Goal: Task Accomplishment & Management: Complete application form

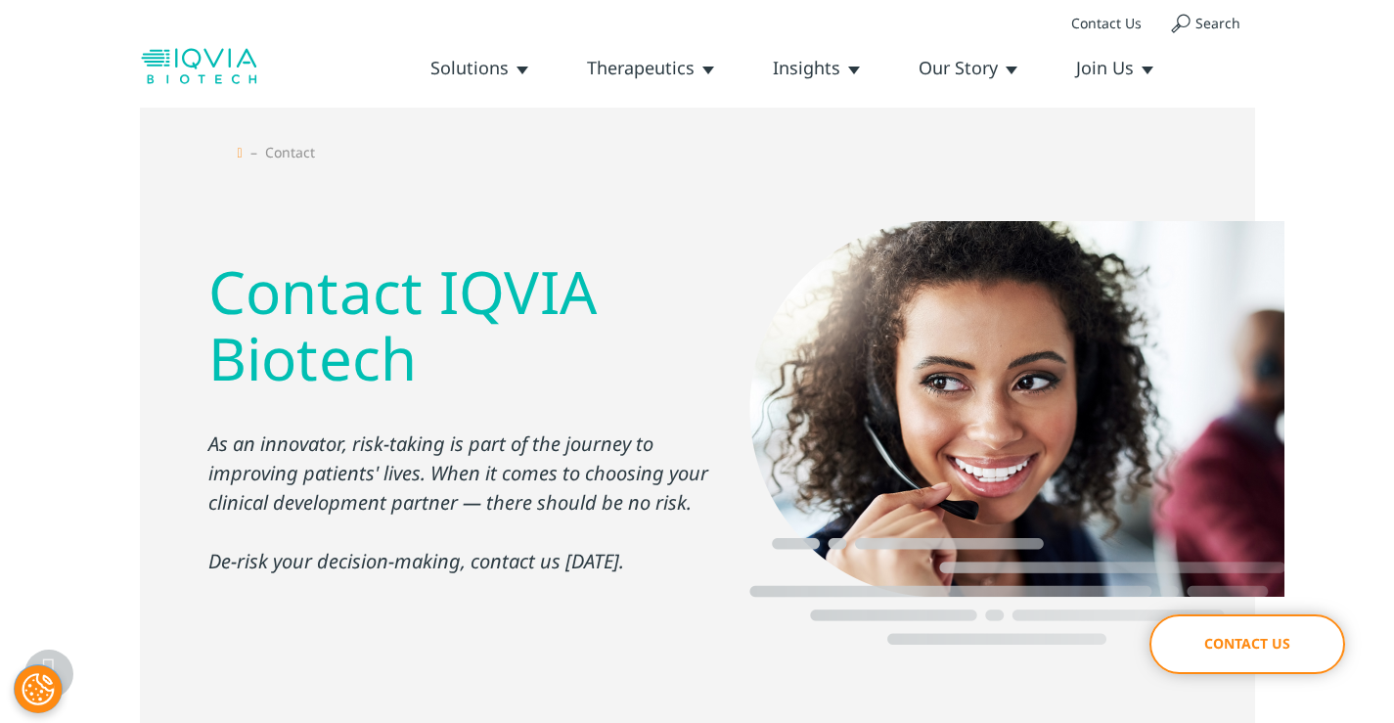
type input "[PERSON_NAME]"
type input "WipeRight Cleaners"
type input "[PERSON_NAME][EMAIL_ADDRESS][DOMAIN_NAME]"
type input "6158027503"
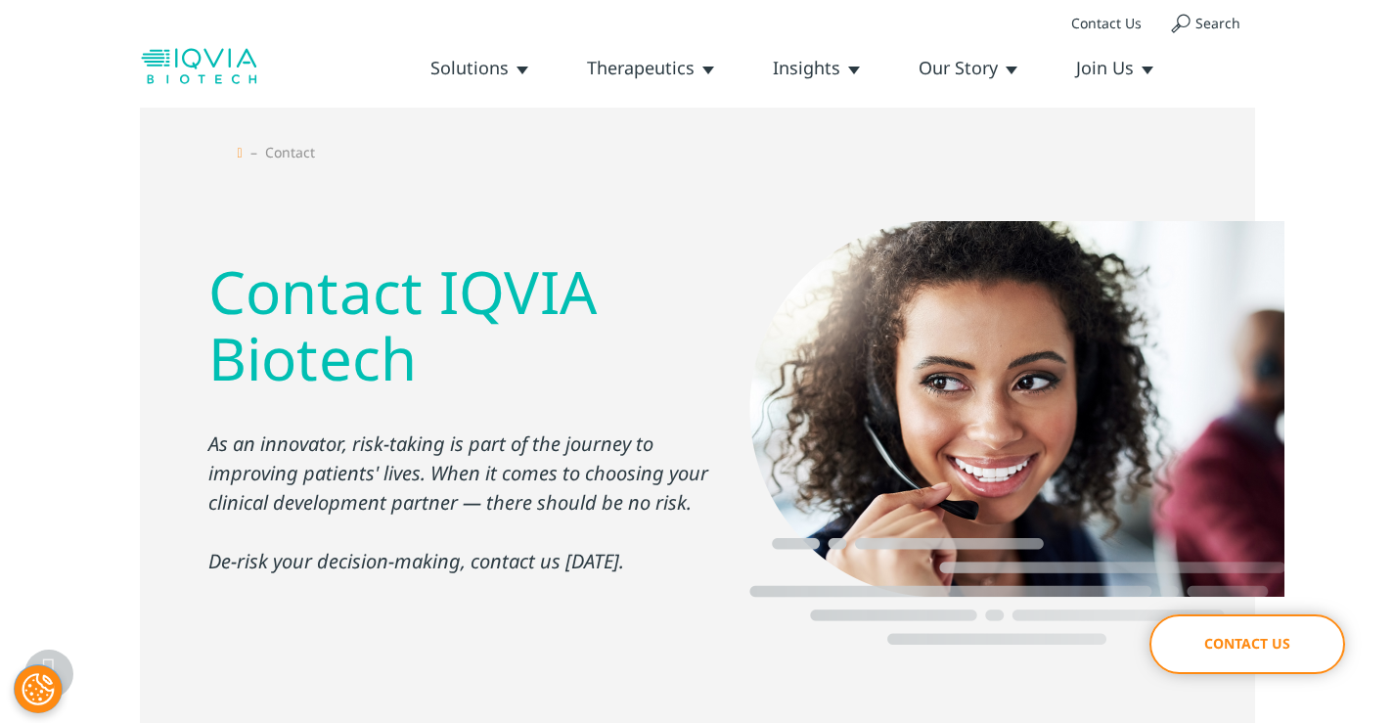
select select "[GEOGRAPHIC_DATA]"
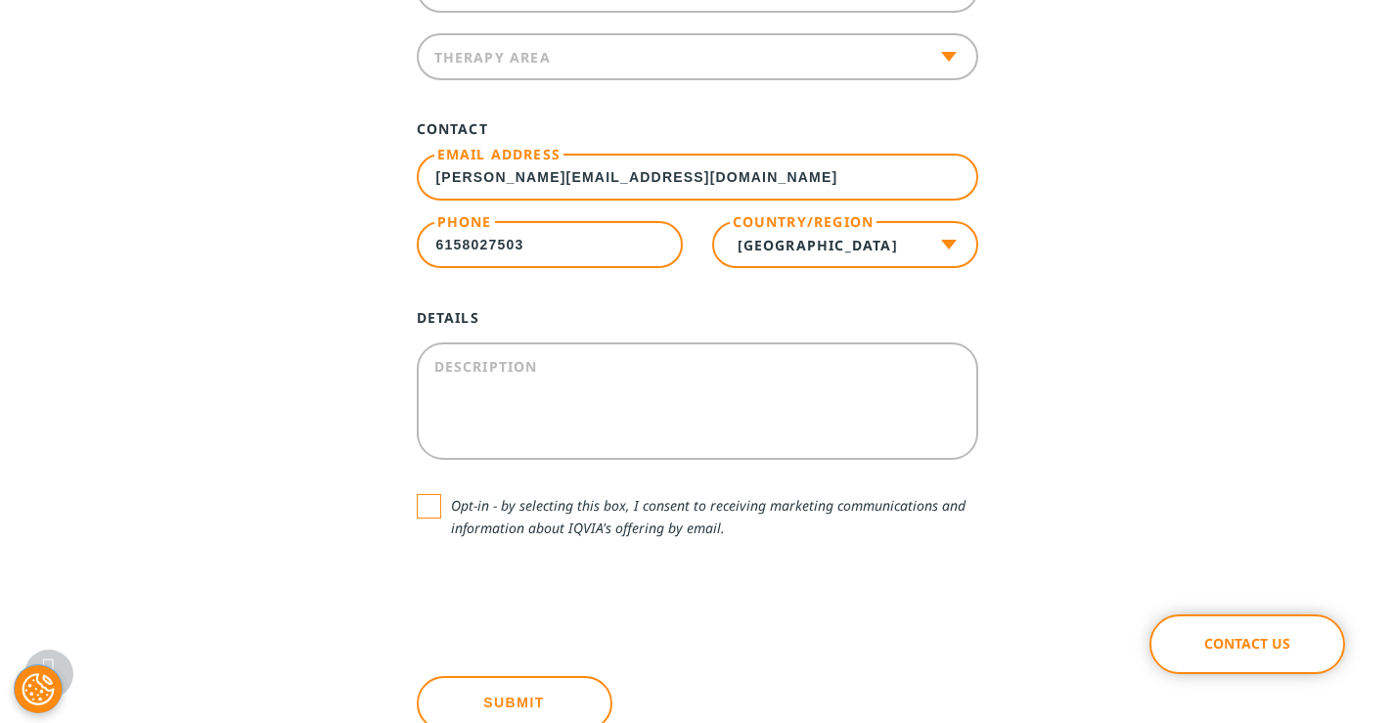
scroll to position [1174, 0]
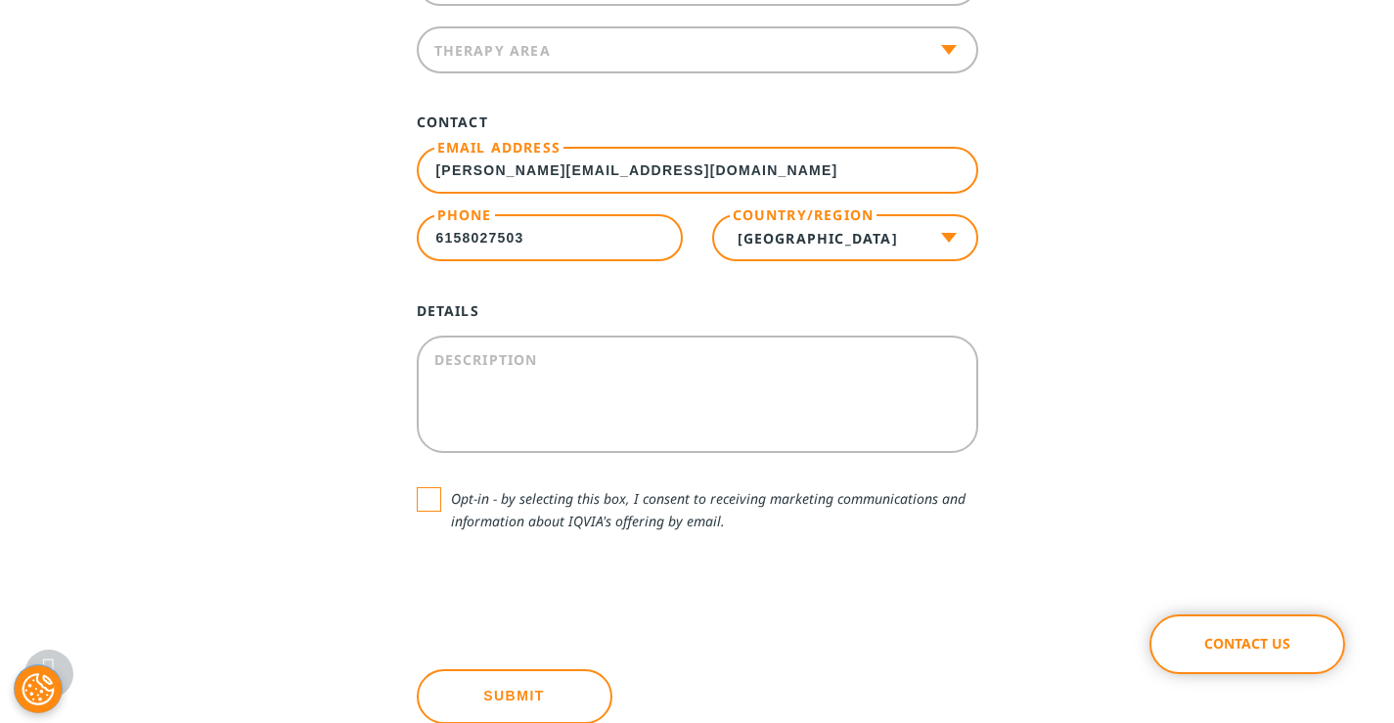
click at [593, 352] on textarea "Description" at bounding box center [697, 393] width 561 height 117
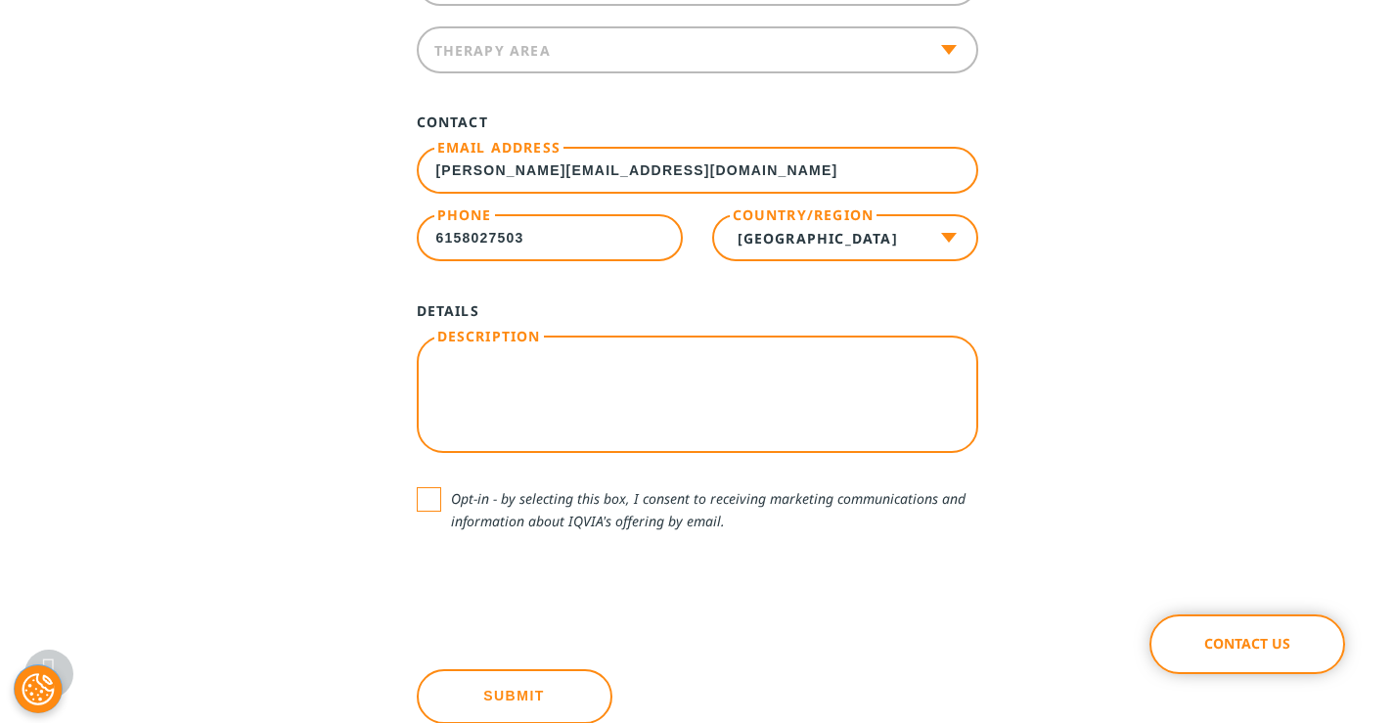
paste textarea "I'm in your area and would be happy to visit your business and submit a bid for…"
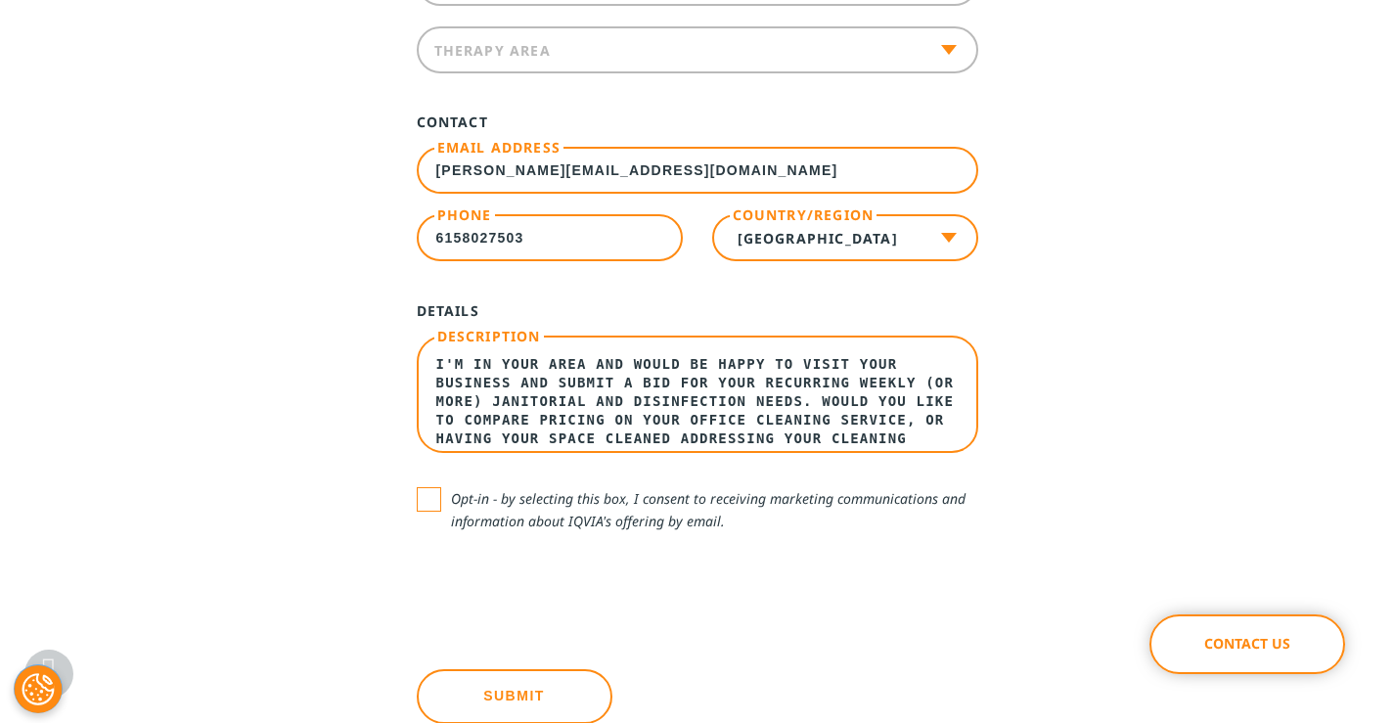
scroll to position [219, 0]
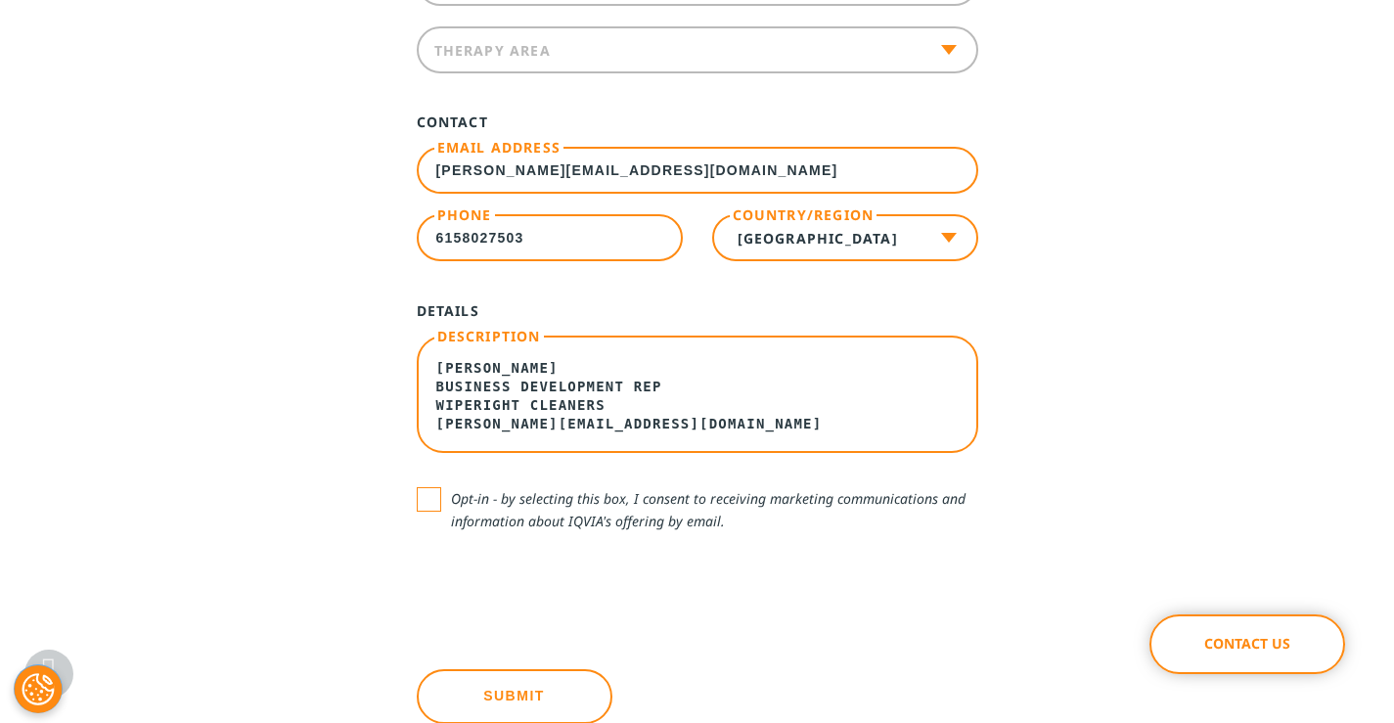
type textarea "I'm in your area and would be happy to visit your business and submit a bid for…"
click at [435, 499] on label "Opt-in - by selecting this box, I consent to receiving marketing communications…" at bounding box center [697, 509] width 561 height 45
click at [451, 487] on input "Opt-in - by selecting this box, I consent to receiving marketing communications…" at bounding box center [451, 487] width 0 height 0
click at [512, 370] on textarea "I'm in your area and would be happy to visit your business and submit a bid for…" at bounding box center [697, 393] width 561 height 117
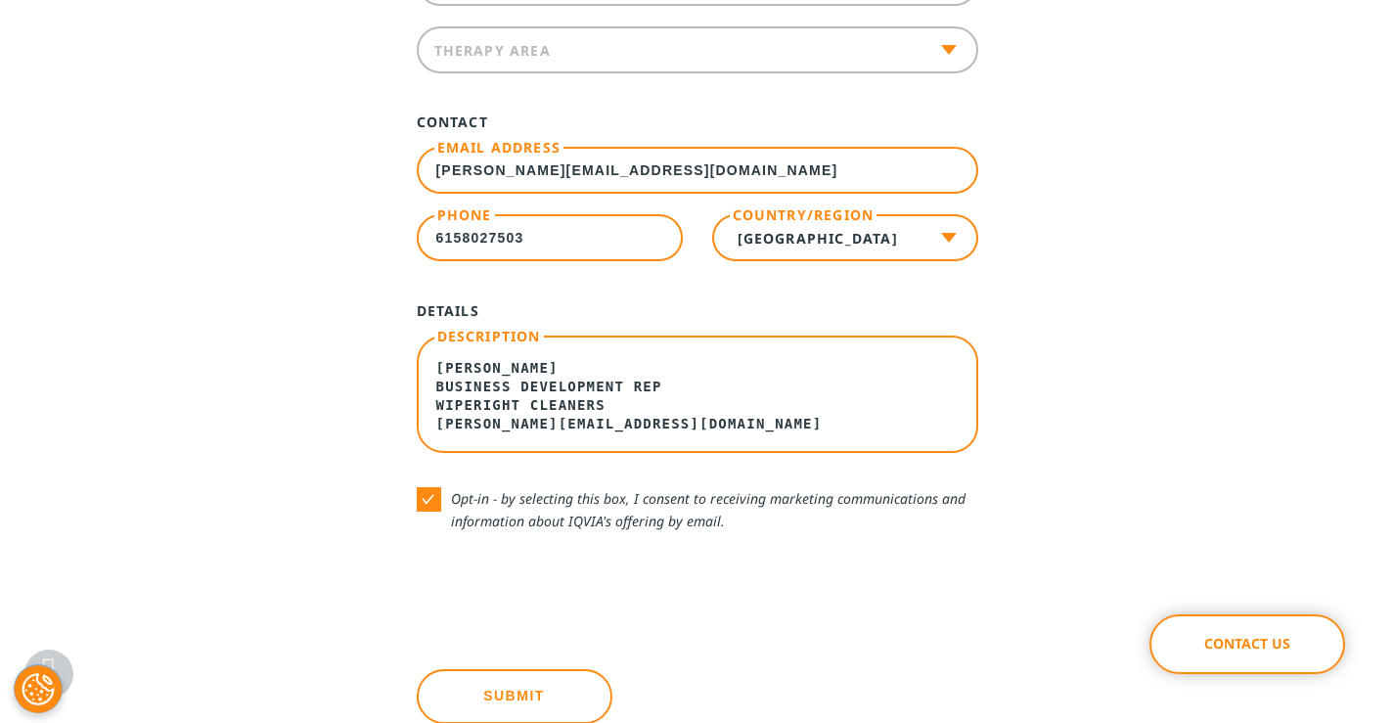
click at [512, 370] on textarea "I'm in your area and would be happy to visit your business and submit a bid for…" at bounding box center [697, 393] width 561 height 117
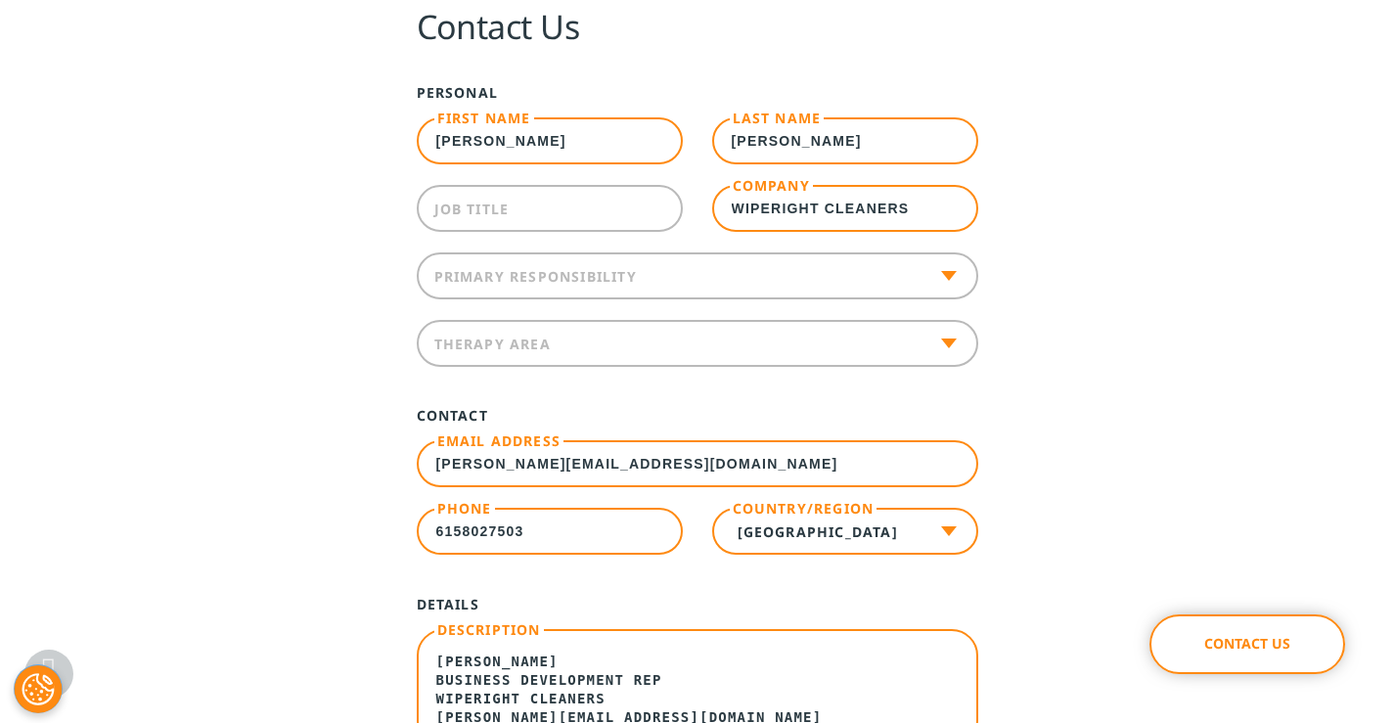
click at [550, 218] on input "Job Title" at bounding box center [550, 208] width 266 height 47
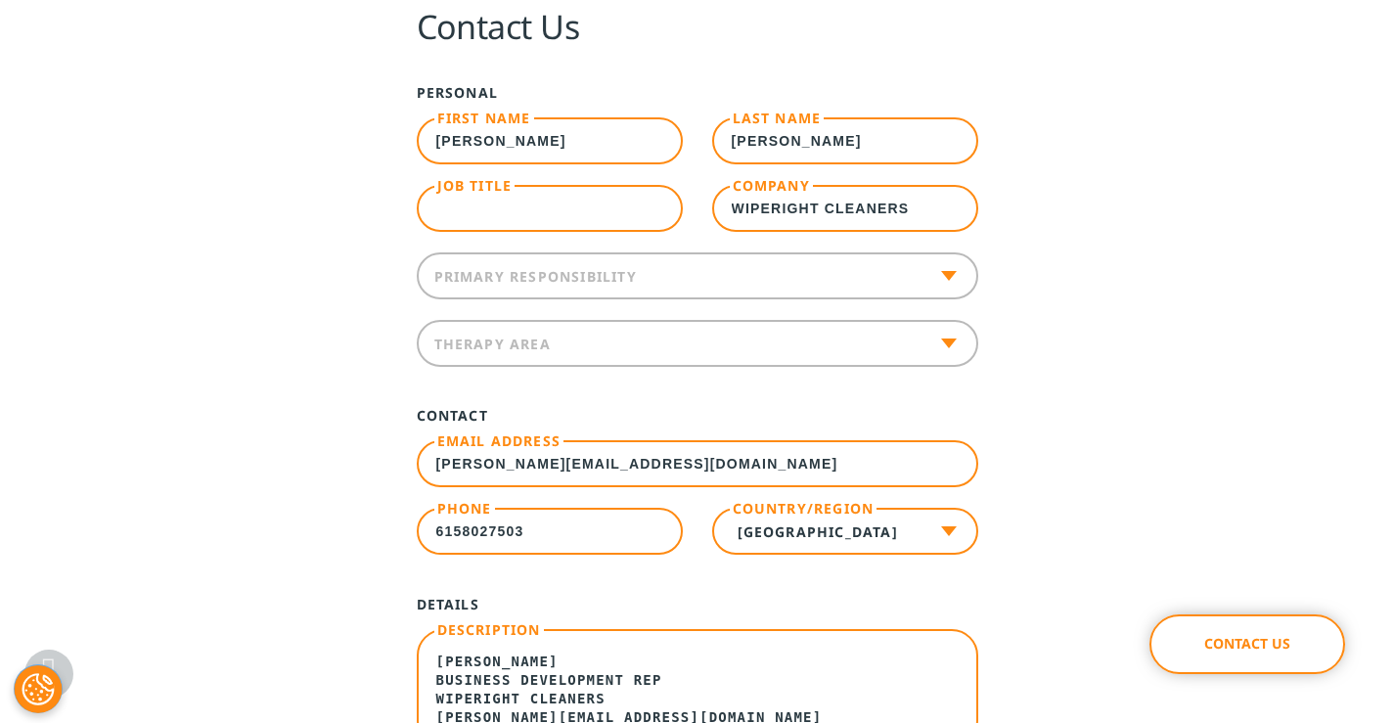
paste input "Business Development Rep"
type input "Business Development Rep"
click at [540, 254] on span at bounding box center [697, 275] width 561 height 47
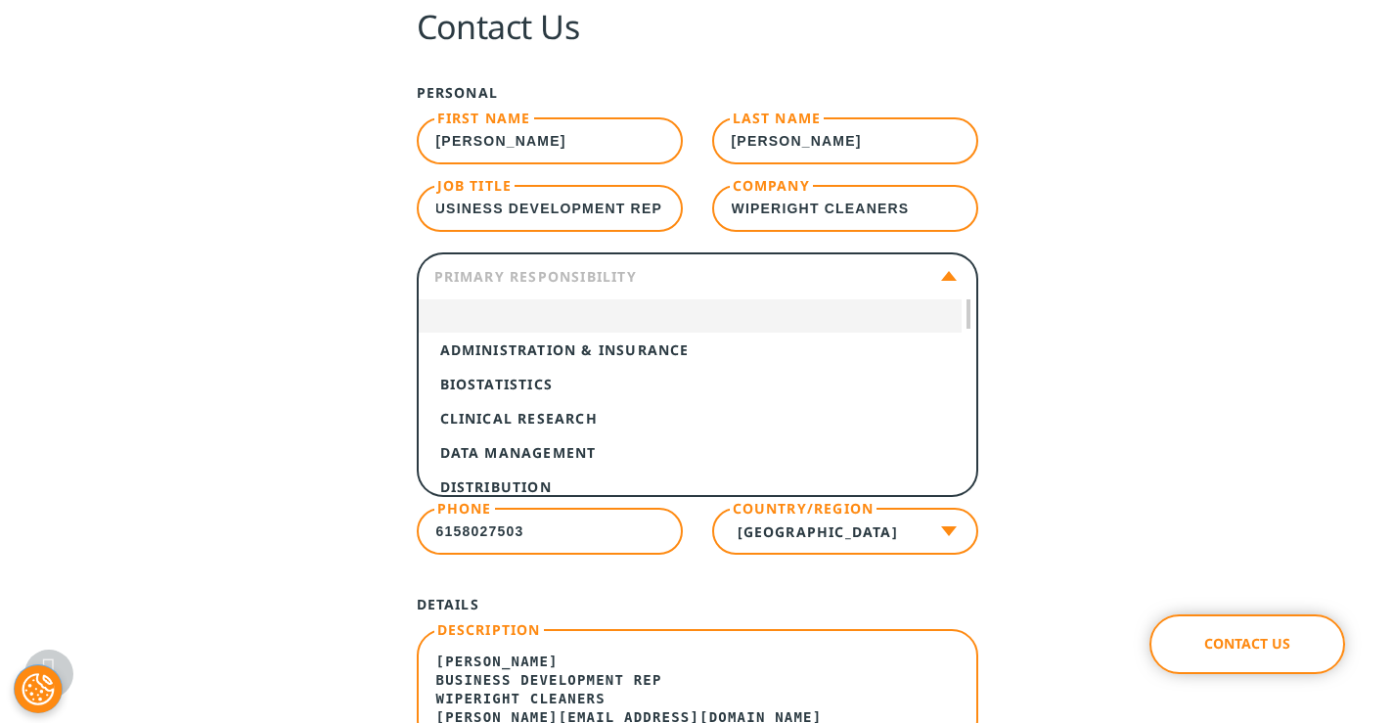
scroll to position [0, 0]
select select "Biostatistics"
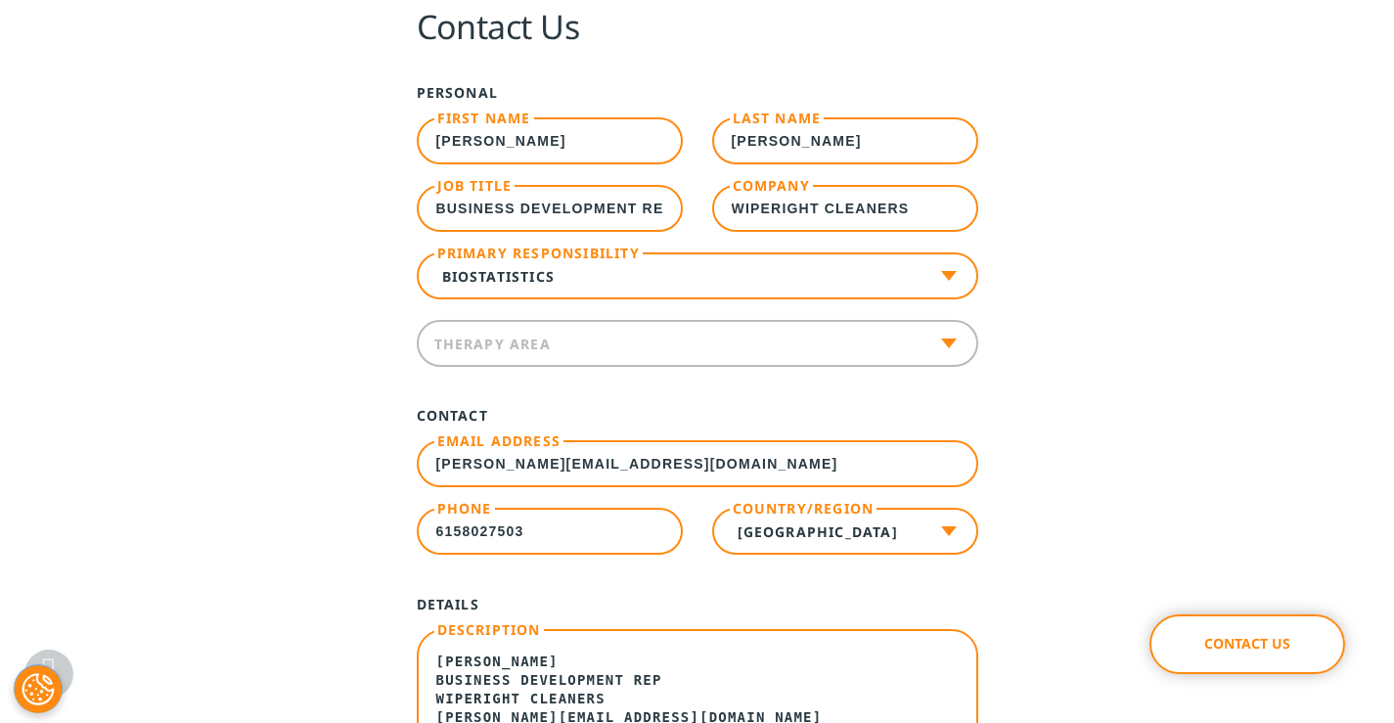
click at [575, 360] on span at bounding box center [697, 343] width 561 height 47
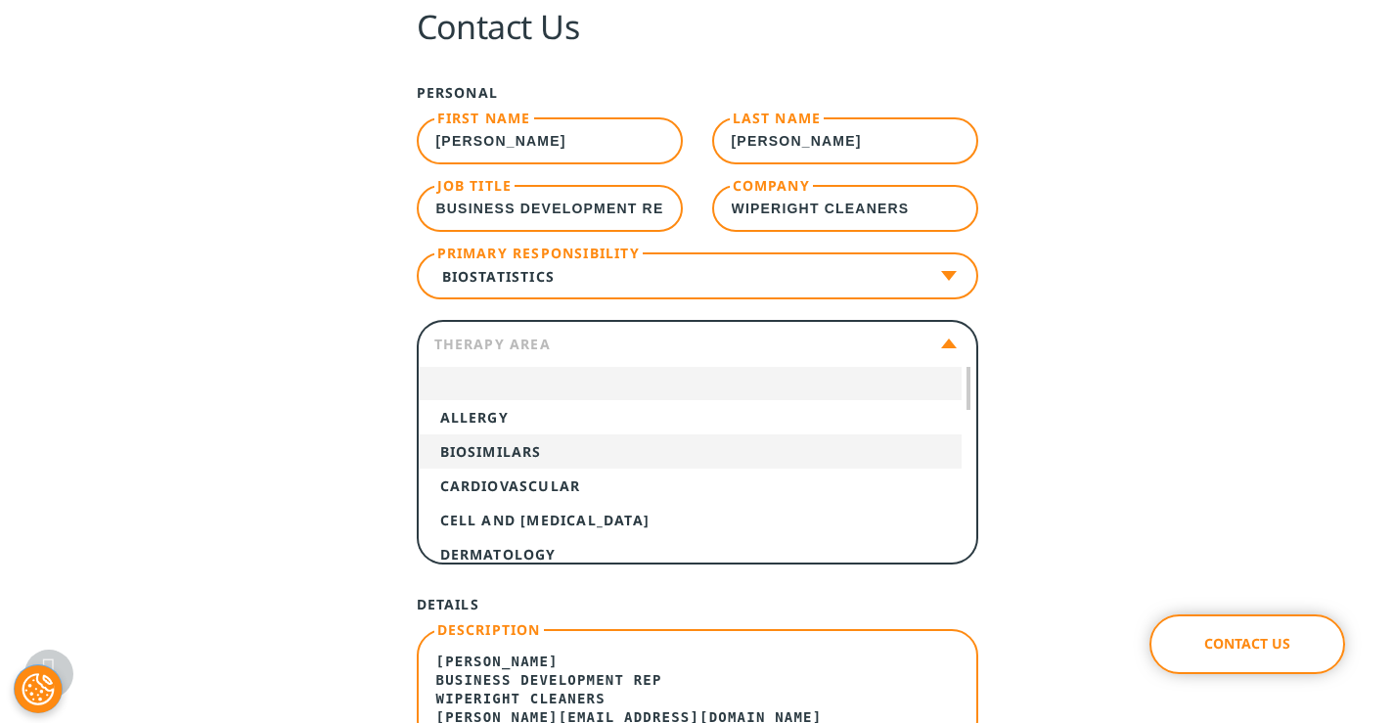
select select "Biosimilars"
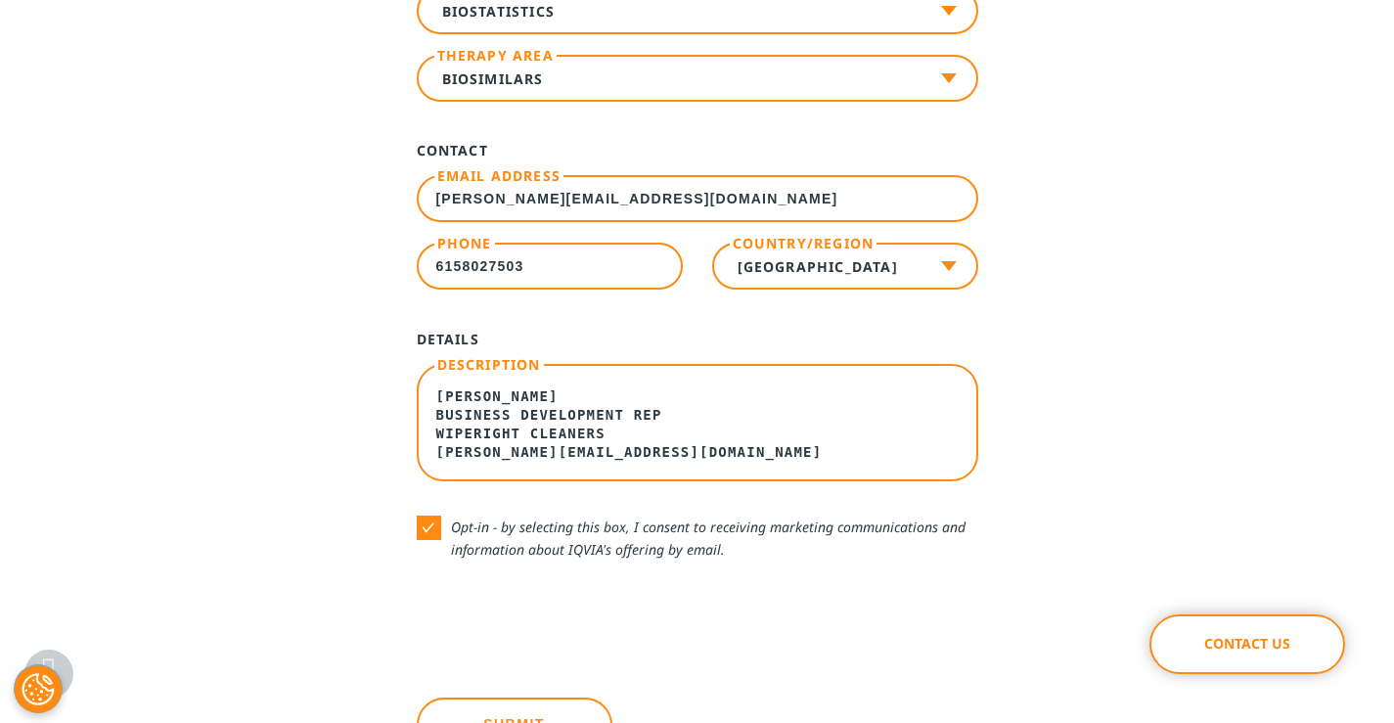
scroll to position [1174, 0]
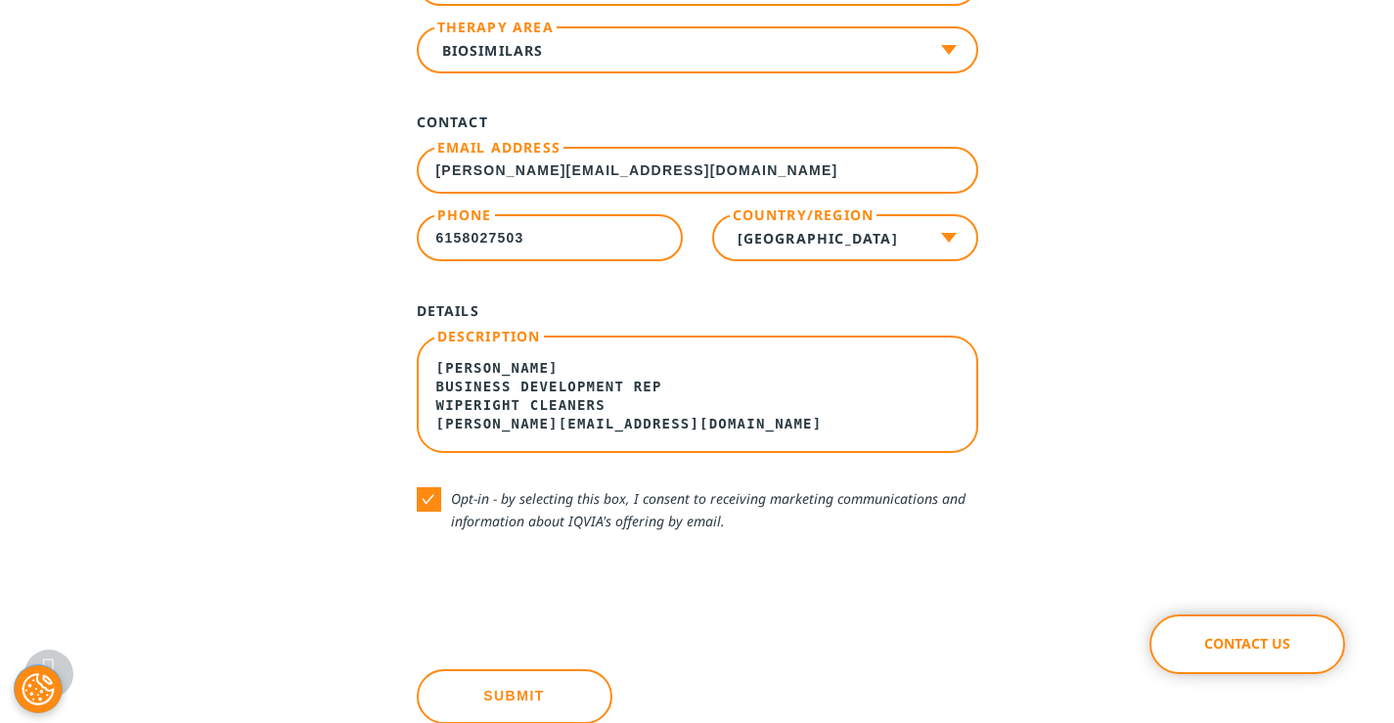
click at [497, 419] on textarea "I'm in your area and would be happy to visit your business and submit a bid for…" at bounding box center [697, 393] width 561 height 117
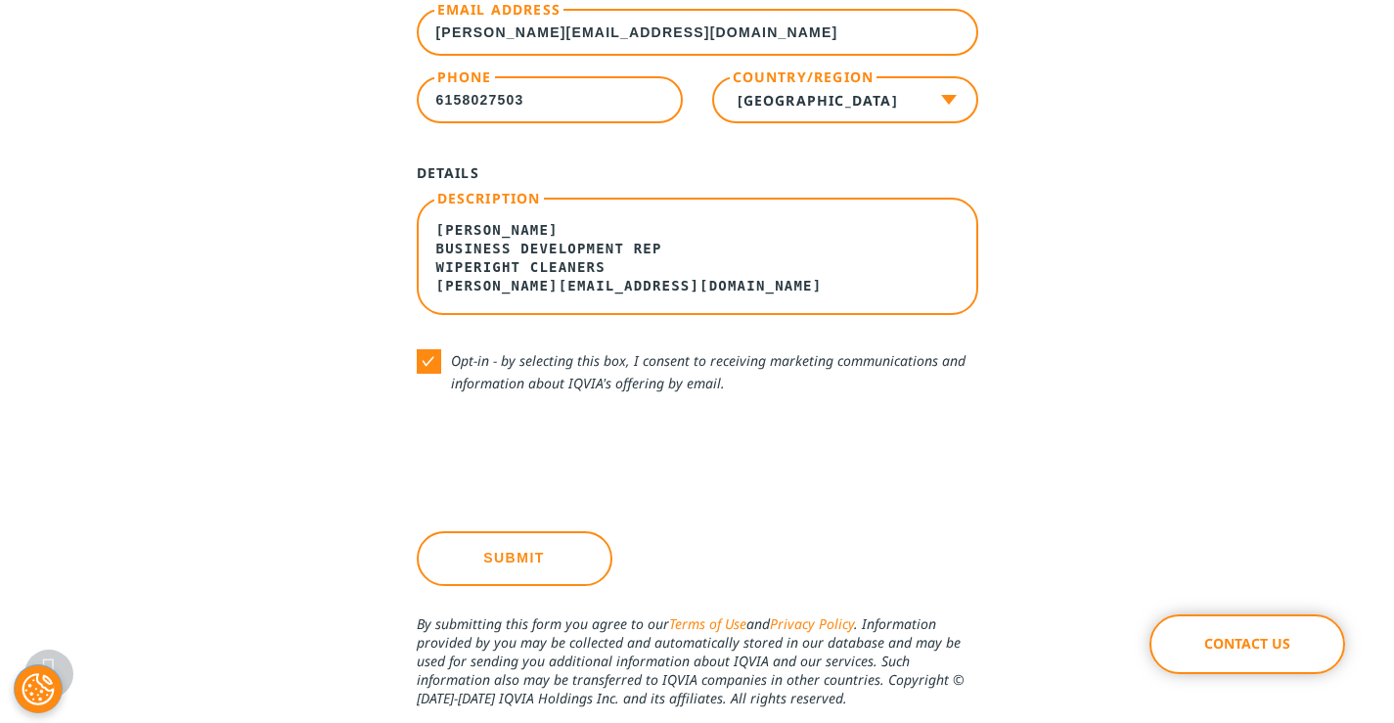
scroll to position [1467, 0]
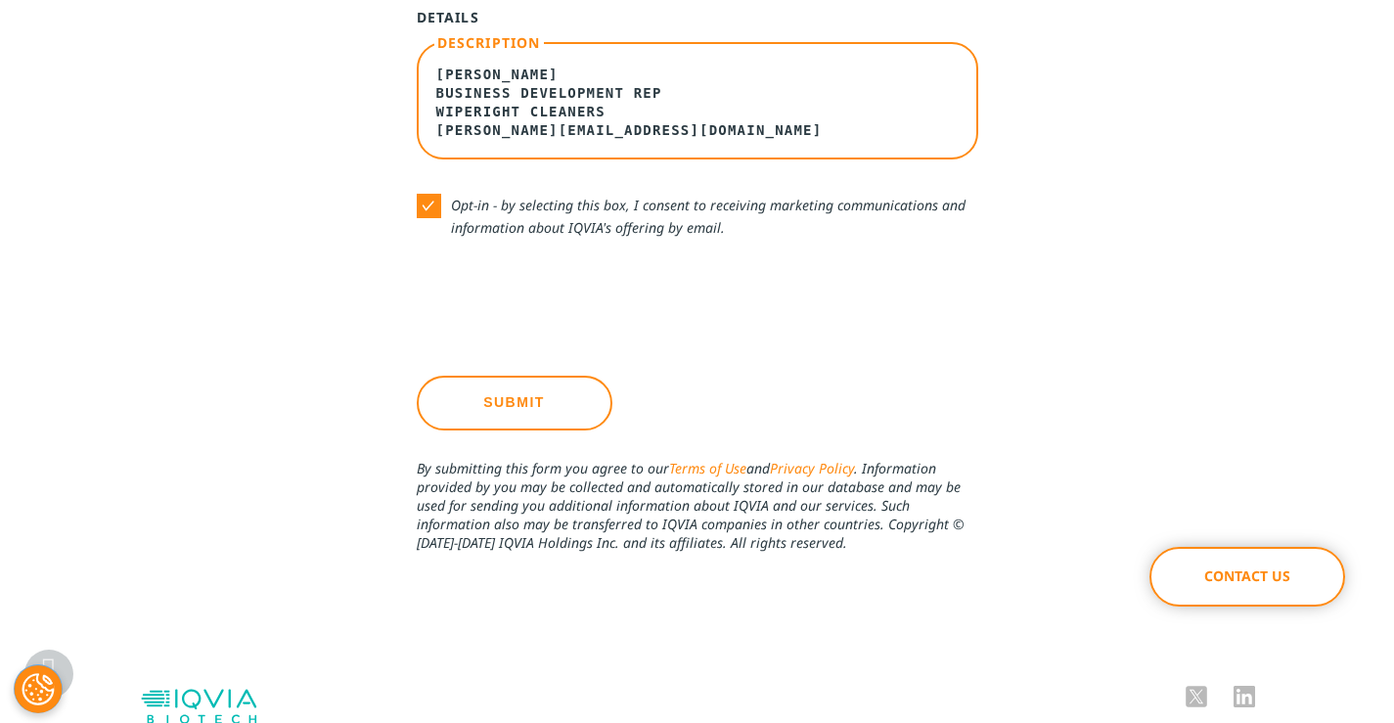
click at [504, 393] on input "Submit" at bounding box center [515, 403] width 196 height 55
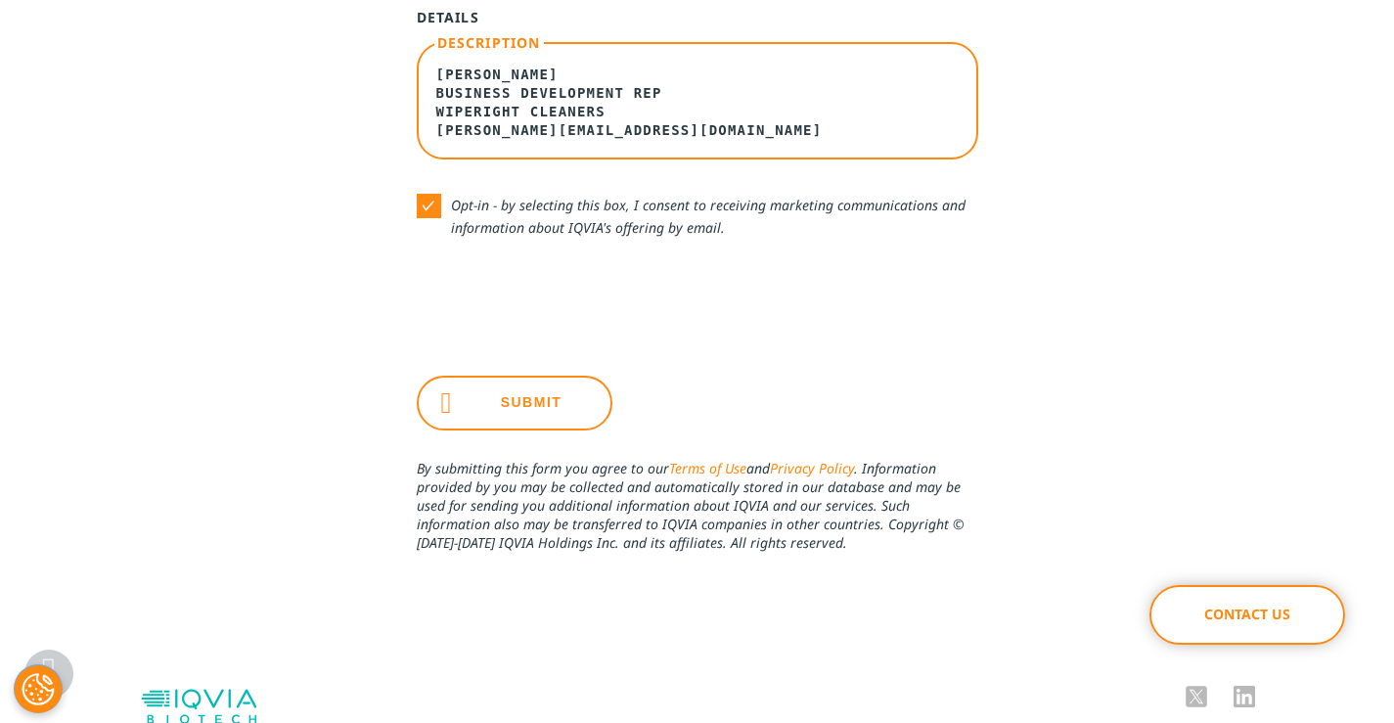
scroll to position [1410, 0]
